Goal: Find specific page/section: Find specific page/section

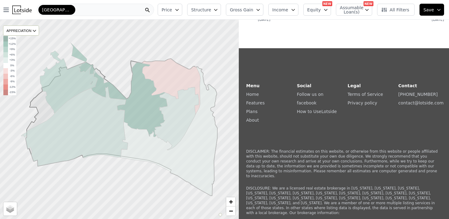
scroll to position [307, 0]
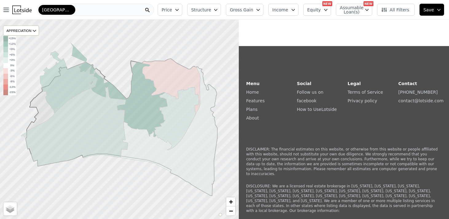
click at [346, 10] on span "Assumable Loan(s)" at bounding box center [350, 10] width 20 height 9
click at [345, 21] on input "Has Assumable Loan(s)" at bounding box center [343, 21] width 5 height 5
checkbox input "true"
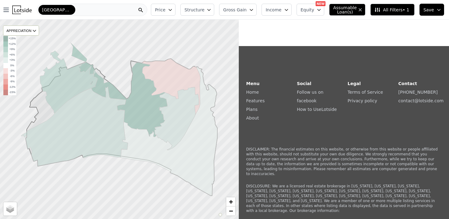
click at [318, 10] on button "Equity" at bounding box center [311, 10] width 28 height 12
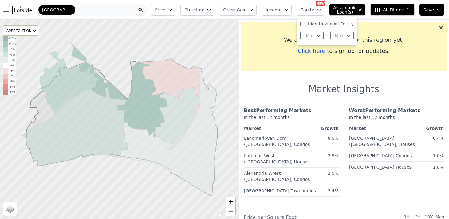
click at [282, 70] on div "We don't have MLS data for this region yet. Click here to sign up for updates." at bounding box center [343, 46] width 205 height 49
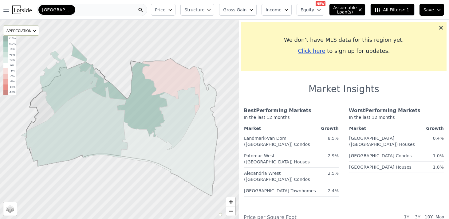
click at [161, 3] on div "Price Structure Gross Gain Income Equity NEW Assumable Loan(s) All Filters • 1 …" at bounding box center [299, 10] width 301 height 20
click at [164, 8] on span "Price" at bounding box center [160, 10] width 10 height 6
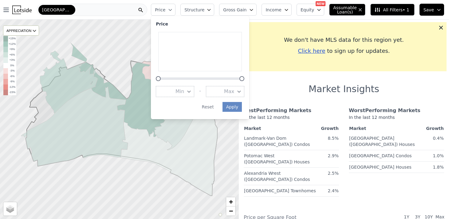
click at [362, 10] on icon "button" at bounding box center [360, 10] width 2 height 2
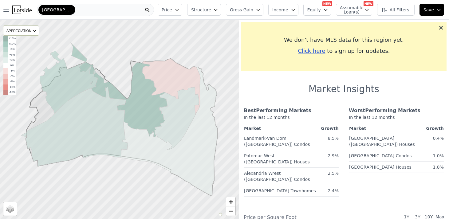
click at [408, 9] on span "All Filters" at bounding box center [395, 10] width 28 height 6
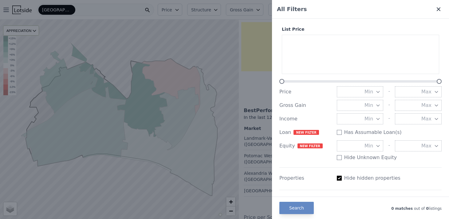
click at [439, 12] on div "All Filters" at bounding box center [360, 9] width 177 height 19
click at [439, 10] on icon at bounding box center [439, 9] width 6 height 6
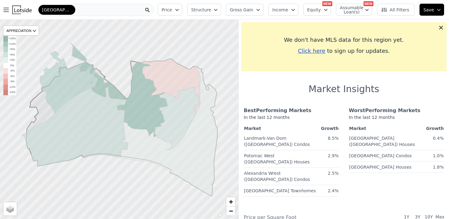
click at [439, 13] on button "Save" at bounding box center [432, 10] width 25 height 12
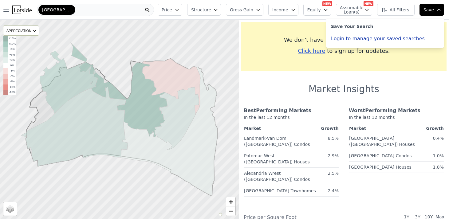
click at [296, 66] on div "We don't have MLS data for this region yet. Click here to sign up for updates." at bounding box center [343, 46] width 205 height 49
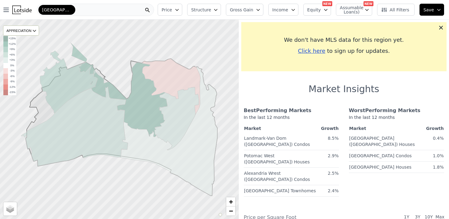
click at [22, 6] on img at bounding box center [21, 10] width 19 height 9
